Goal: Check status: Check status

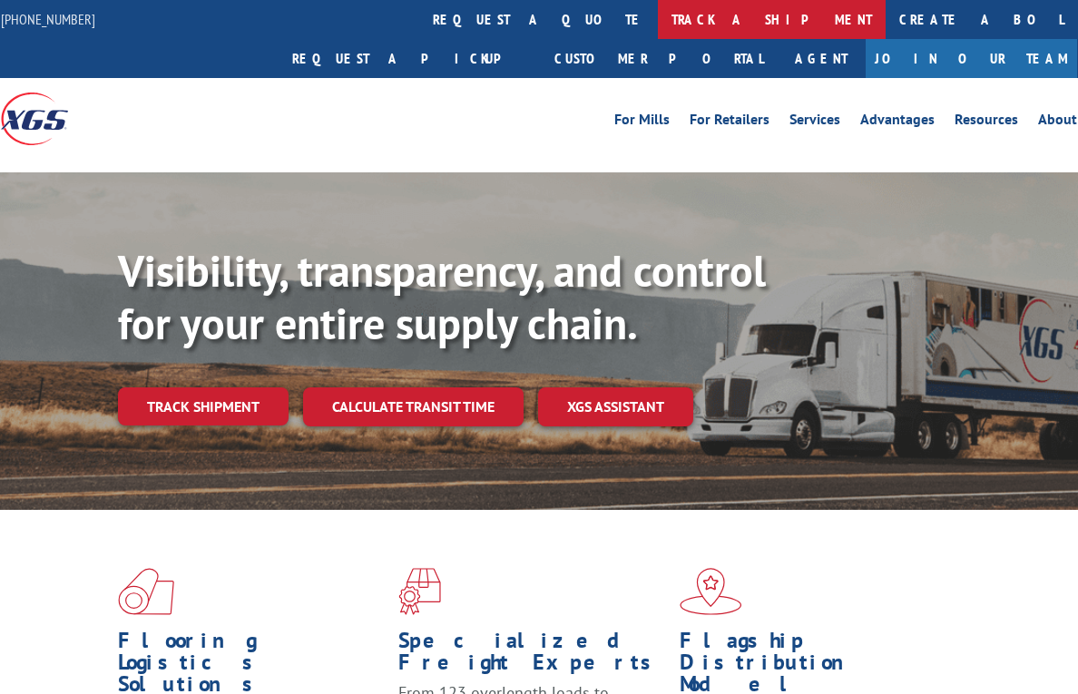
click at [658, 13] on link "track a shipment" at bounding box center [772, 19] width 228 height 39
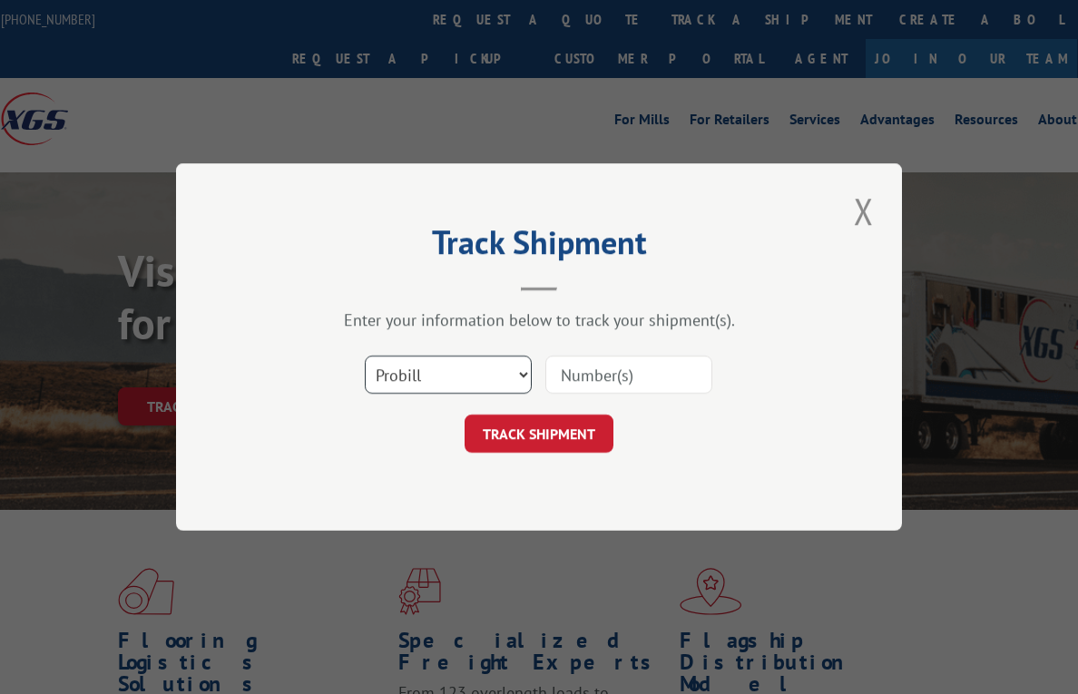
click at [415, 374] on select "Select category... Probill BOL PO" at bounding box center [448, 375] width 167 height 38
select select "bol"
click at [365, 356] on select "Select category... Probill BOL PO" at bounding box center [448, 375] width 167 height 38
click at [629, 373] on input at bounding box center [628, 375] width 167 height 38
paste input "0499876"
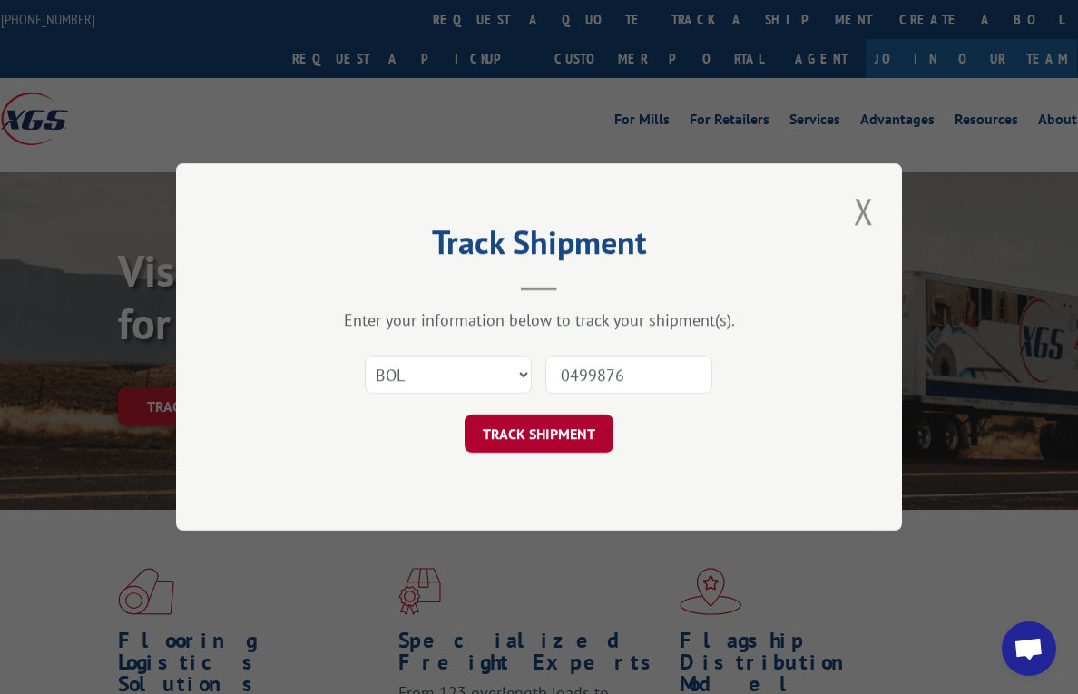
type input "0499876"
click at [546, 431] on button "TRACK SHIPMENT" at bounding box center [538, 434] width 149 height 38
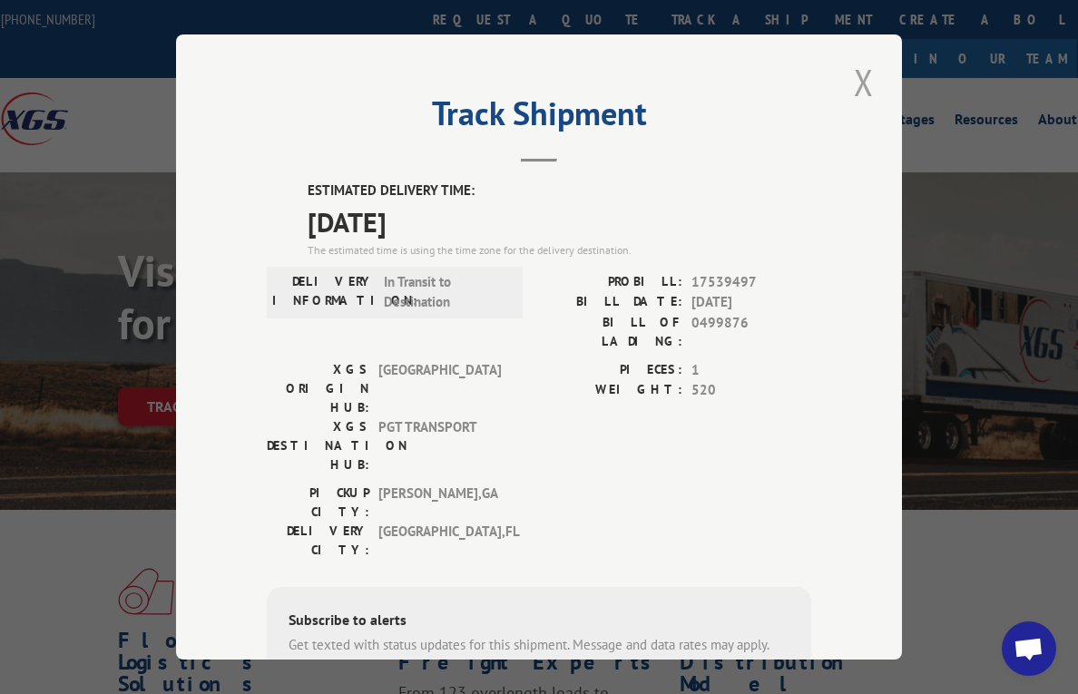
click at [854, 70] on button "Close modal" at bounding box center [863, 82] width 31 height 50
